Goal: Find specific page/section: Find specific page/section

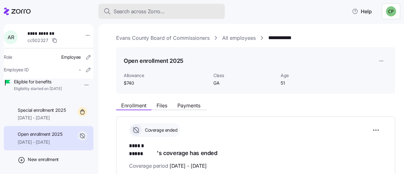
click at [122, 10] on span "Search across Zorro..." at bounding box center [139, 12] width 51 height 8
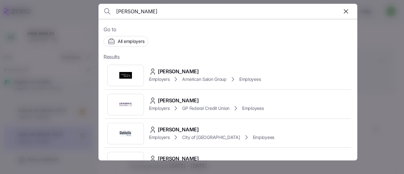
type input "[PERSON_NAME]"
click at [177, 128] on span "[PERSON_NAME]" at bounding box center [178, 130] width 41 height 8
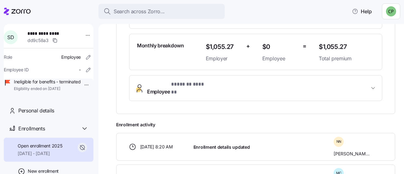
scroll to position [176, 0]
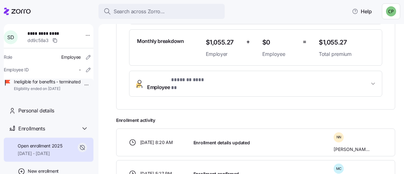
click at [312, 80] on span "Employee * ******* ****** *" at bounding box center [258, 83] width 222 height 15
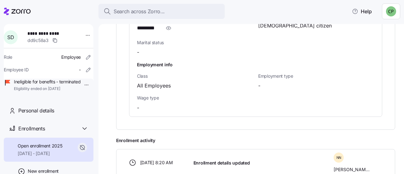
scroll to position [0, 0]
